Goal: Navigation & Orientation: Go to known website

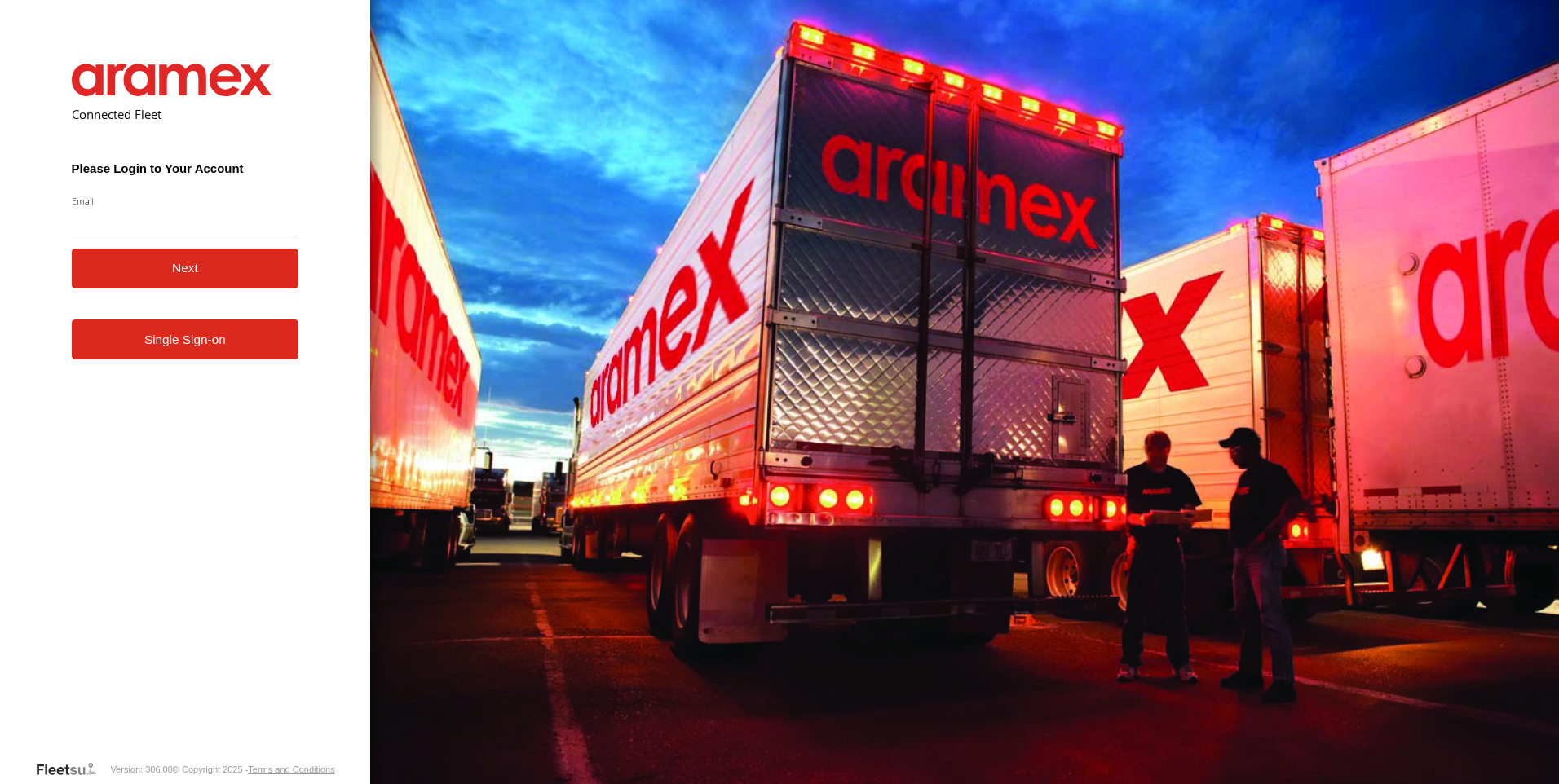
click at [161, 222] on input "Email" at bounding box center [185, 222] width 228 height 29
type input "**********"
click at [167, 272] on button "Next" at bounding box center [185, 267] width 228 height 40
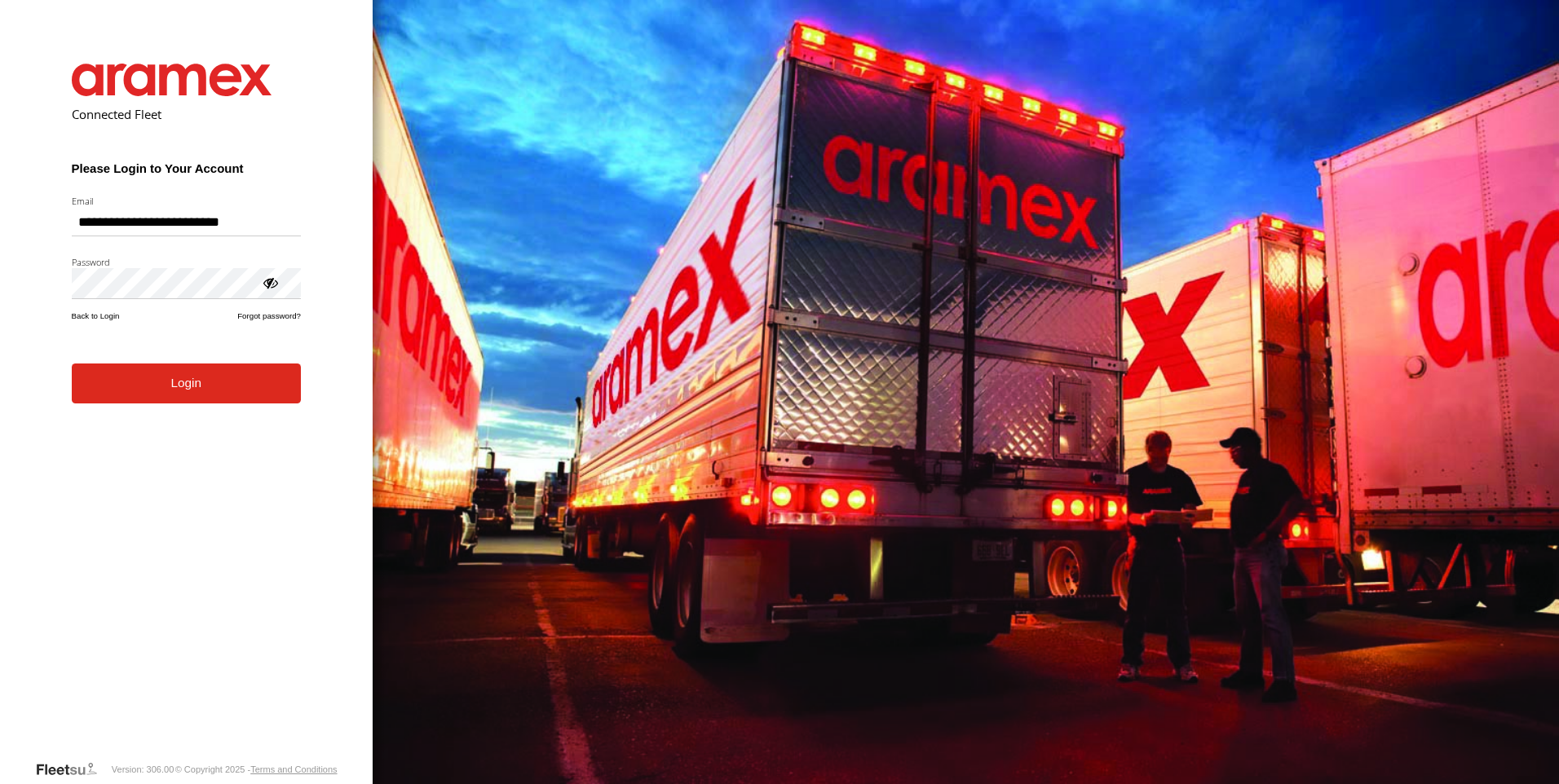
click at [72, 363] on button "Login" at bounding box center [186, 383] width 229 height 40
